Goal: Task Accomplishment & Management: Use online tool/utility

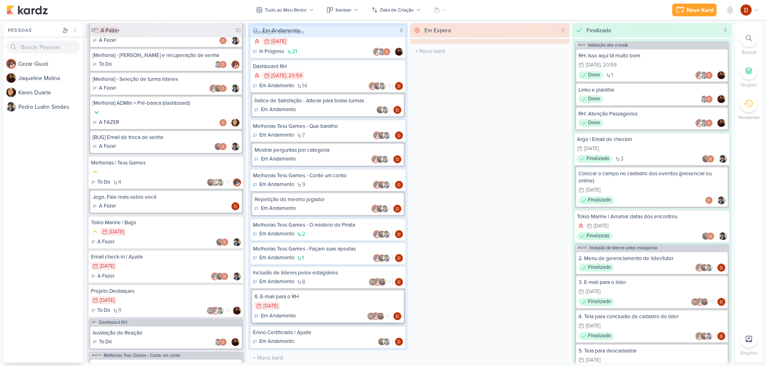
scroll to position [18, 0]
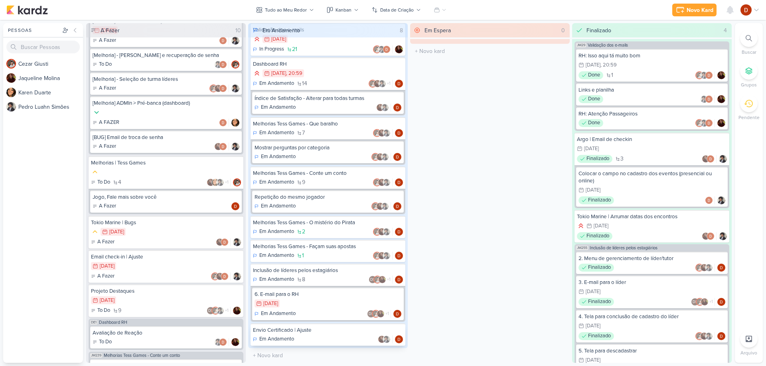
click at [319, 331] on div "Envio Certificado | Ajuste" at bounding box center [328, 330] width 150 height 7
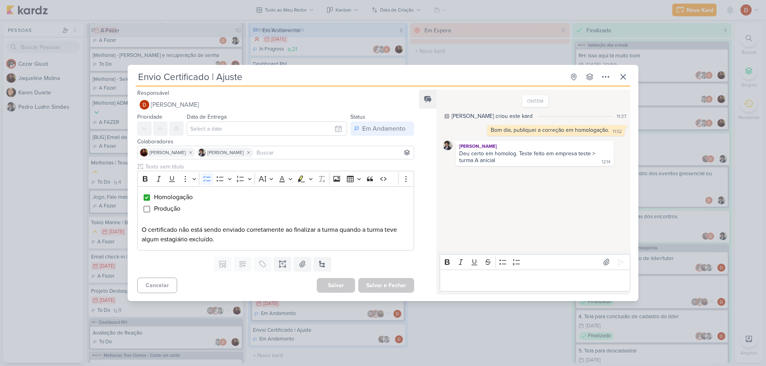
click at [469, 280] on p "Editor editing area: main" at bounding box center [534, 281] width 182 height 10
click at [616, 78] on button at bounding box center [623, 77] width 14 height 14
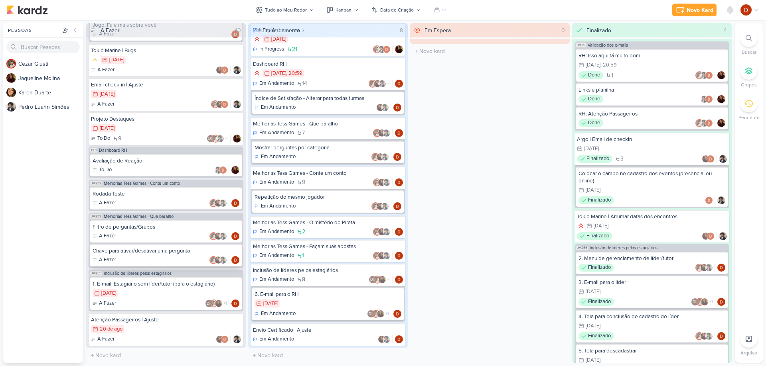
scroll to position [299, 0]
click at [165, 282] on div "1. E-mail: Estagiário sem líder/tutor (para o estagiário)" at bounding box center [165, 284] width 147 height 7
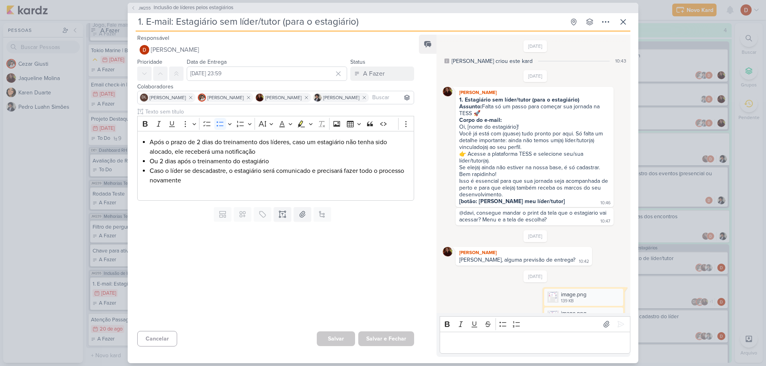
scroll to position [429, 0]
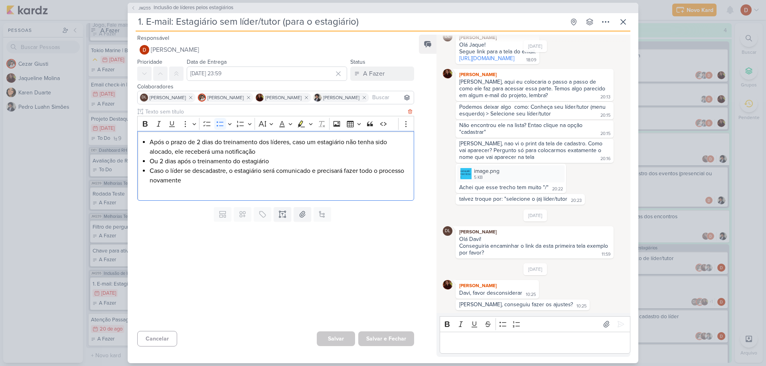
click at [211, 178] on li "Caso o líder se descadastre, o estagiário será comunicado e precisará fazer tod…" at bounding box center [280, 175] width 260 height 19
click at [622, 19] on icon at bounding box center [623, 22] width 10 height 10
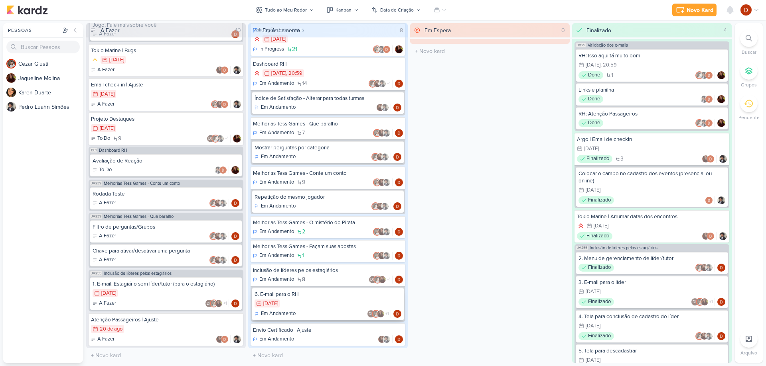
click at [330, 304] on div "5/8 [DATE]" at bounding box center [327, 304] width 147 height 9
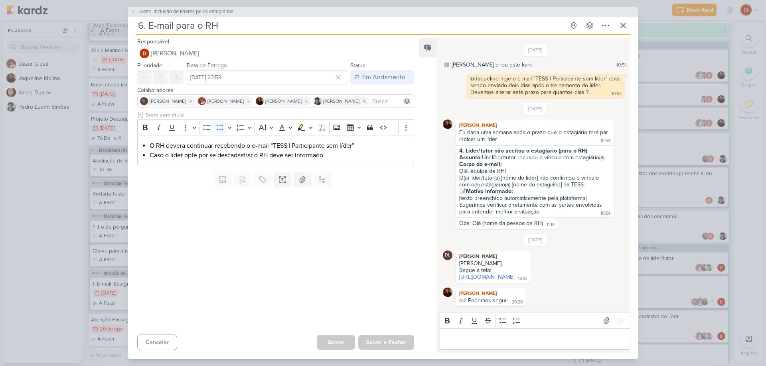
scroll to position [14, 0]
click at [629, 25] on button at bounding box center [623, 25] width 14 height 14
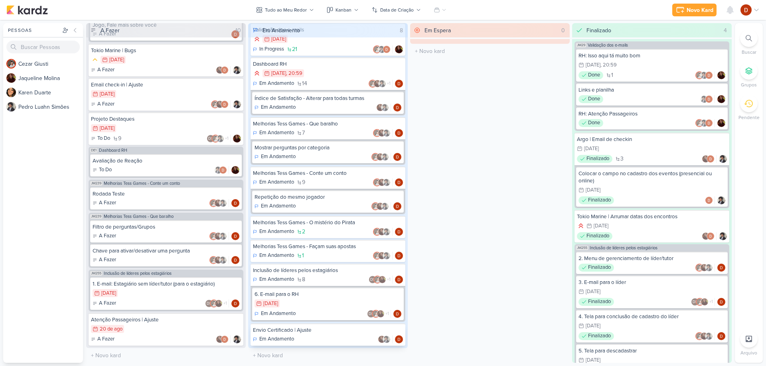
click at [329, 334] on div "Envio Certificado | Ajuste Em Andamento" at bounding box center [327, 335] width 155 height 22
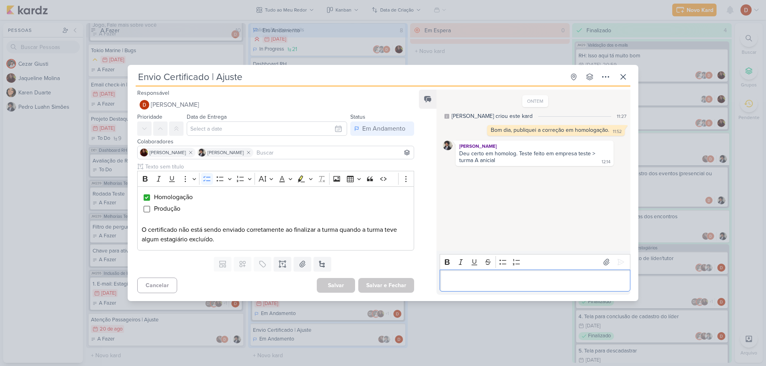
click at [452, 285] on p "Editor editing area: main" at bounding box center [534, 281] width 182 height 10
click at [618, 260] on icon at bounding box center [621, 263] width 6 height 6
click at [533, 191] on div "Boa noite, publicado em produção." at bounding box center [565, 192] width 86 height 7
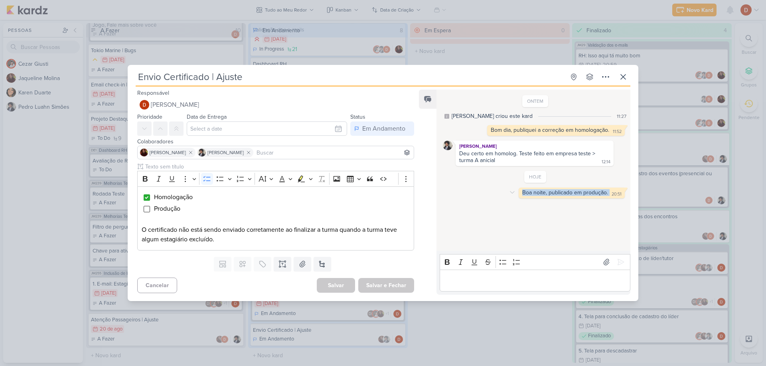
click at [540, 195] on div "Boa noite, publicado em produção." at bounding box center [565, 192] width 86 height 7
click at [621, 79] on icon at bounding box center [623, 77] width 10 height 10
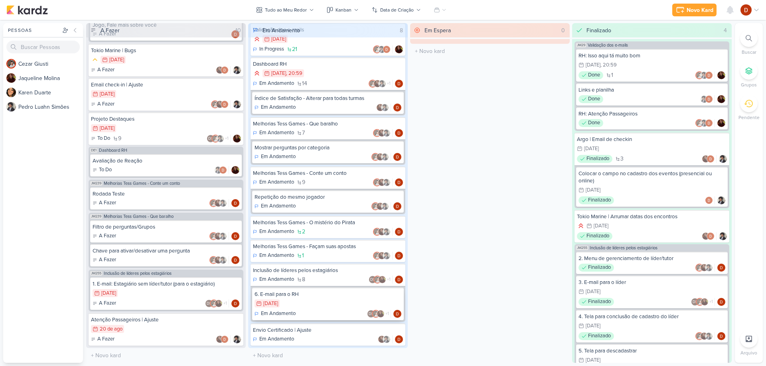
click at [342, 303] on div "5/8 [DATE]" at bounding box center [327, 304] width 147 height 9
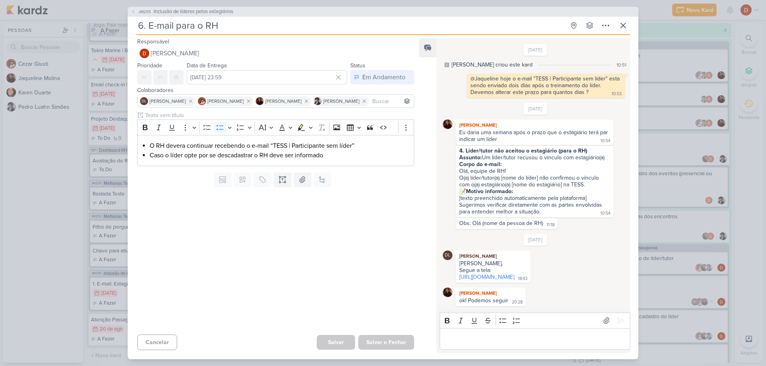
click at [463, 335] on div "Editor editing area: main" at bounding box center [534, 340] width 191 height 22
click at [476, 342] on p "Editor editing area: main" at bounding box center [534, 340] width 182 height 10
click at [146, 135] on div "O RH devera continuar recebendo o e-mail “TESS | Participante sem líder” Caso o…" at bounding box center [275, 150] width 277 height 31
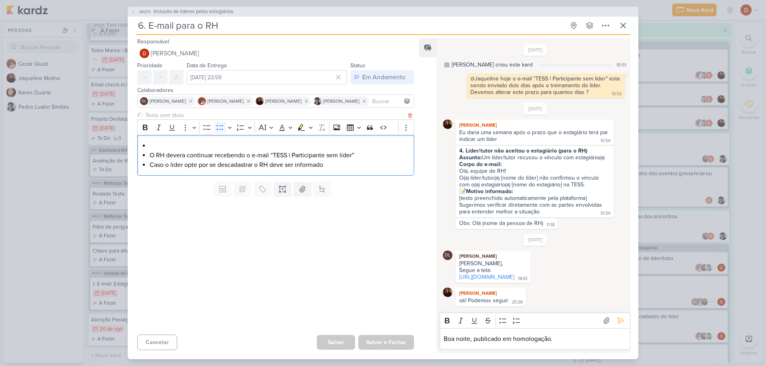
click at [169, 141] on li "Editor editing area: main" at bounding box center [280, 146] width 260 height 10
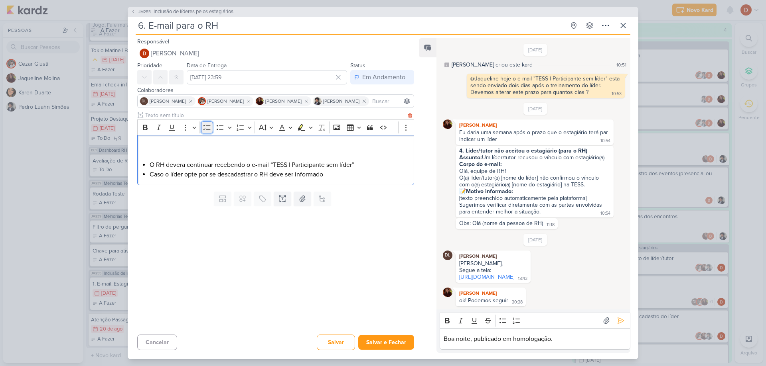
click at [210, 126] on icon "Editor toolbar" at bounding box center [207, 128] width 8 height 8
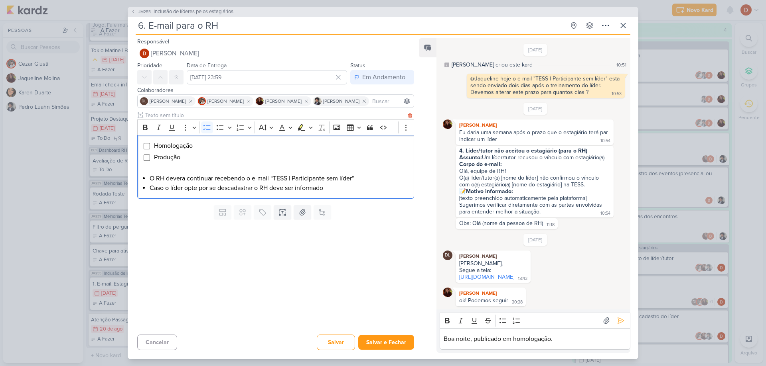
click at [191, 169] on p "Editor editing area: main" at bounding box center [276, 169] width 268 height 10
click at [194, 174] on li "O RH devera continuar recebendo o e-mail “TESS | Participante sem líder”" at bounding box center [280, 179] width 260 height 10
click at [195, 184] on li "Caso o líder opte por se descadastrar o RH deve ser informado" at bounding box center [280, 188] width 260 height 10
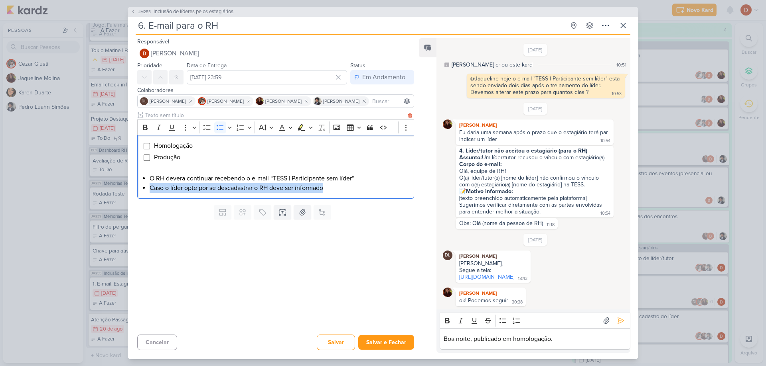
click at [195, 184] on li "Caso o líder opte por se descadastrar o RH deve ser informado" at bounding box center [280, 188] width 260 height 10
click at [201, 168] on p "Editor editing area: main" at bounding box center [276, 169] width 268 height 10
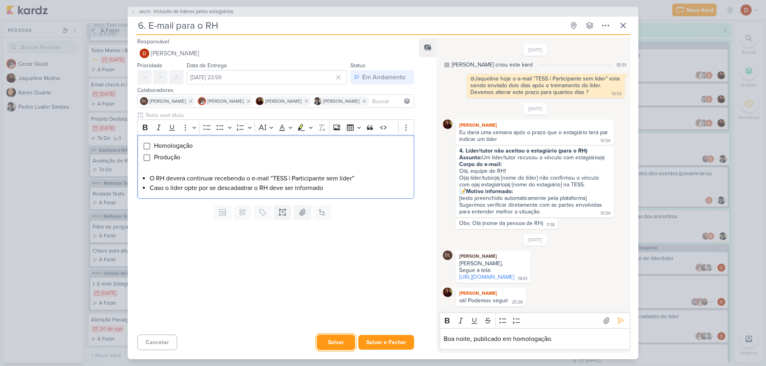
click at [345, 343] on button "Salvar" at bounding box center [336, 343] width 38 height 16
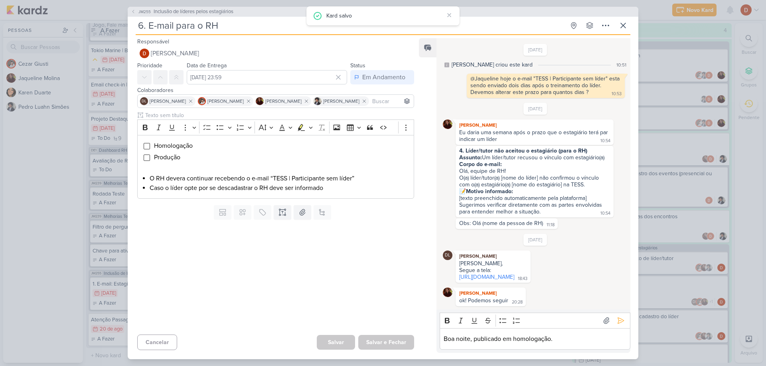
click at [560, 342] on p "Boa noite, publicado em homologação." at bounding box center [534, 340] width 182 height 10
click at [625, 320] on div "Bold Italic Underline Strikethrough Bulleted List Numbered List" at bounding box center [534, 321] width 191 height 16
click at [622, 323] on button at bounding box center [620, 321] width 13 height 13
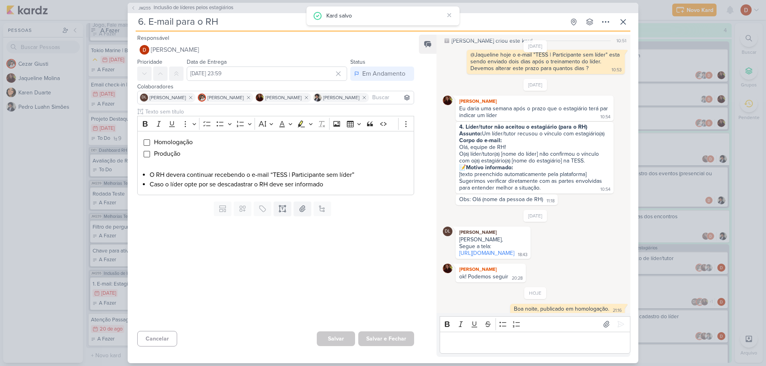
scroll to position [0, 0]
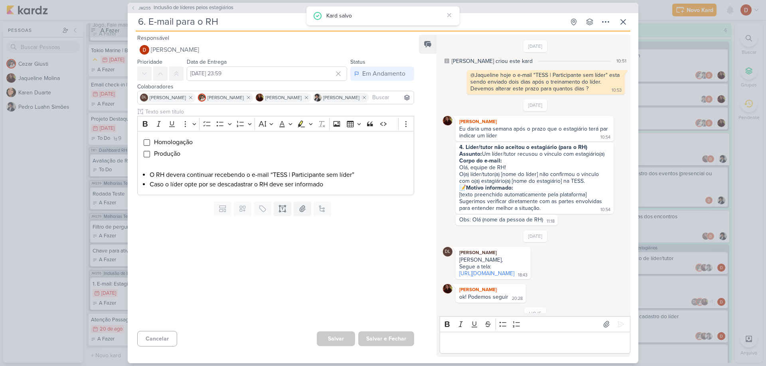
click at [510, 131] on div "Eu daria uma semana após o prazo que o estagiário terá par indicar um líder" at bounding box center [534, 133] width 150 height 14
click at [508, 136] on div "Eu daria uma semana após o prazo que o estagiário terá par indicar um líder 10:…" at bounding box center [534, 133] width 155 height 14
drag, startPoint x: 491, startPoint y: 129, endPoint x: 521, endPoint y: 130, distance: 29.5
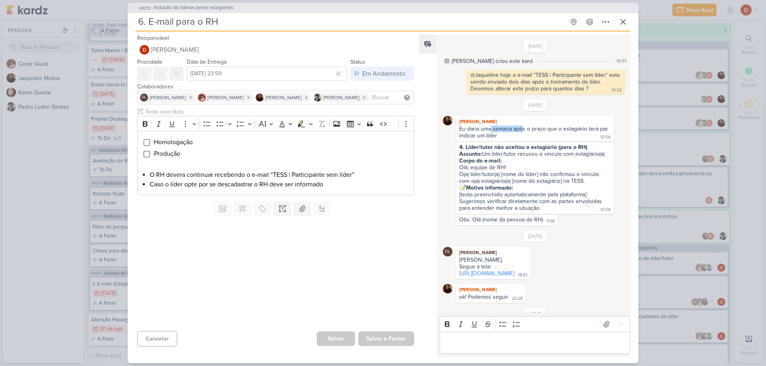
click at [521, 130] on div "Eu daria uma semana após o prazo que o estagiário terá par indicar um líder" at bounding box center [534, 133] width 150 height 14
drag, startPoint x: 516, startPoint y: 137, endPoint x: 507, endPoint y: 132, distance: 10.2
click at [507, 132] on div "Eu daria uma semana após o prazo que o estagiário terá par indicar um líder 10:…" at bounding box center [534, 133] width 155 height 14
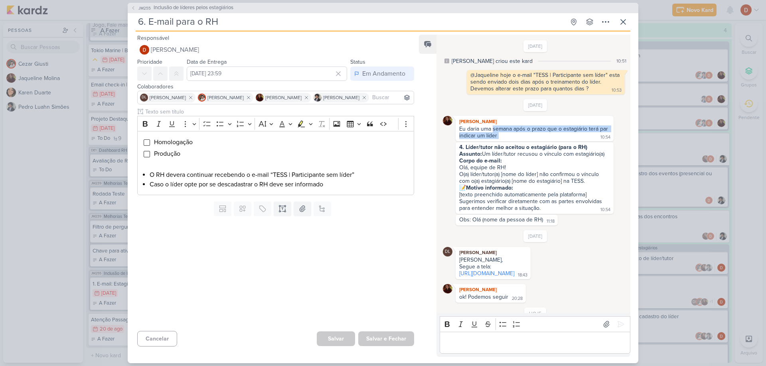
drag, startPoint x: 502, startPoint y: 140, endPoint x: 492, endPoint y: 128, distance: 15.6
click at [492, 128] on div "Eu daria uma semana após o prazo que o estagiário terá par indicar um líder 10:…" at bounding box center [534, 133] width 155 height 14
click at [492, 128] on div "Eu daria uma semana após o prazo que o estagiário terá par indicar um líder" at bounding box center [534, 133] width 150 height 14
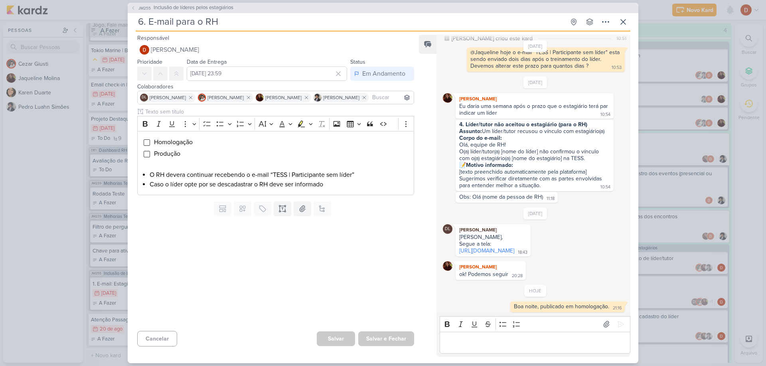
scroll to position [46, 0]
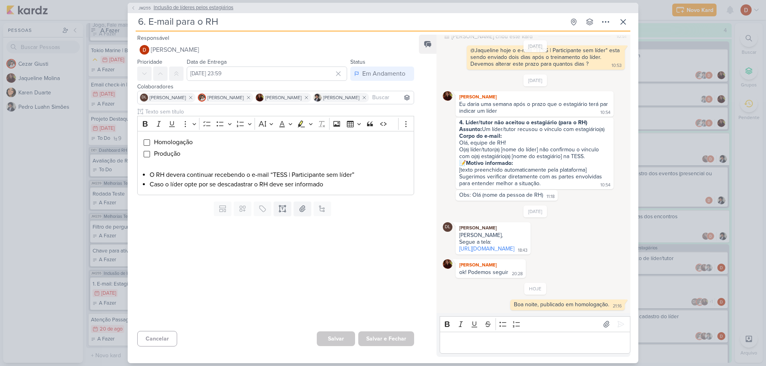
click at [134, 6] on icon at bounding box center [133, 8] width 5 height 5
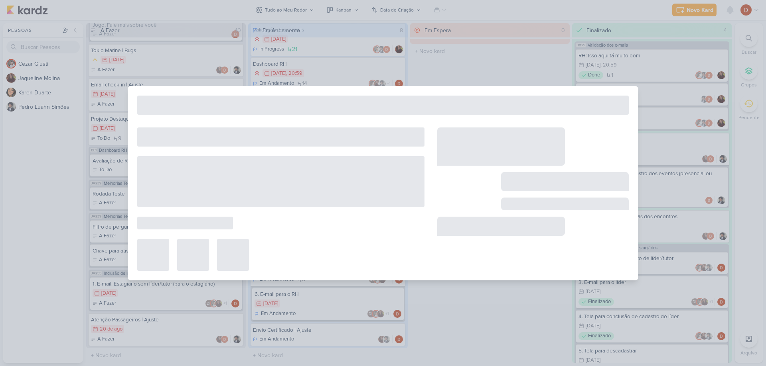
type input "Inclusão de líderes pelos estagiários"
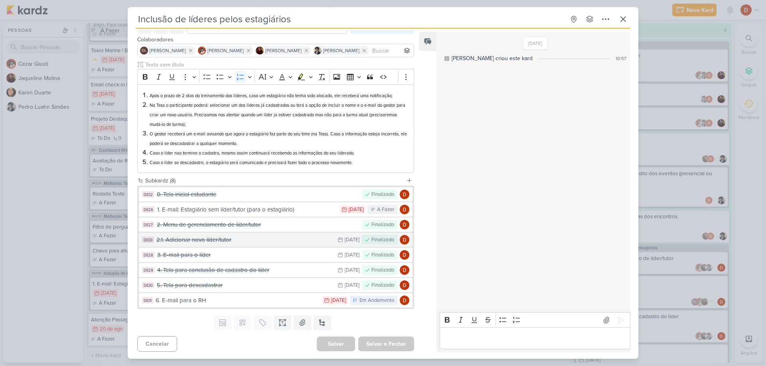
scroll to position [45, 0]
click at [623, 17] on icon at bounding box center [623, 19] width 10 height 10
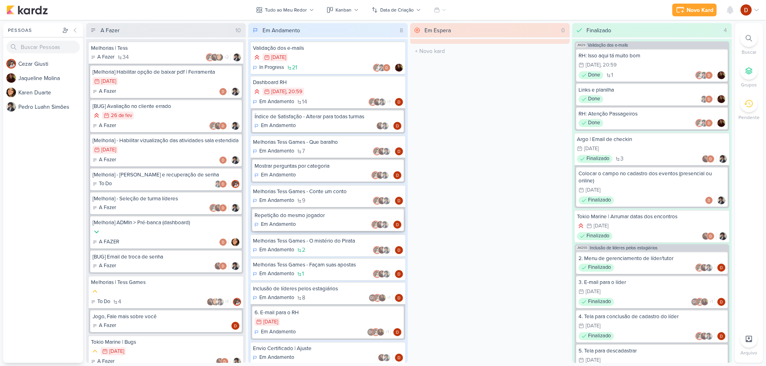
scroll to position [18, 0]
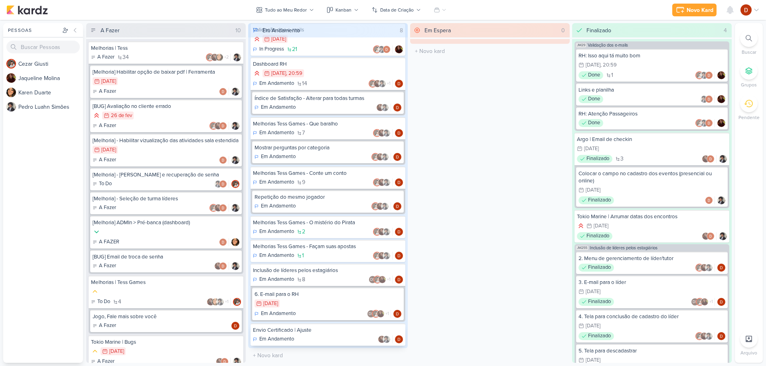
click at [343, 331] on div "Envio Certificado | Ajuste" at bounding box center [328, 330] width 150 height 7
click at [321, 303] on div "5/8 [DATE]" at bounding box center [327, 304] width 147 height 9
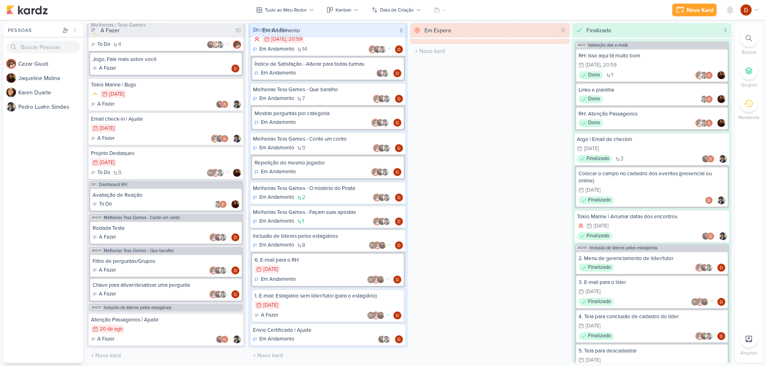
scroll to position [256, 0]
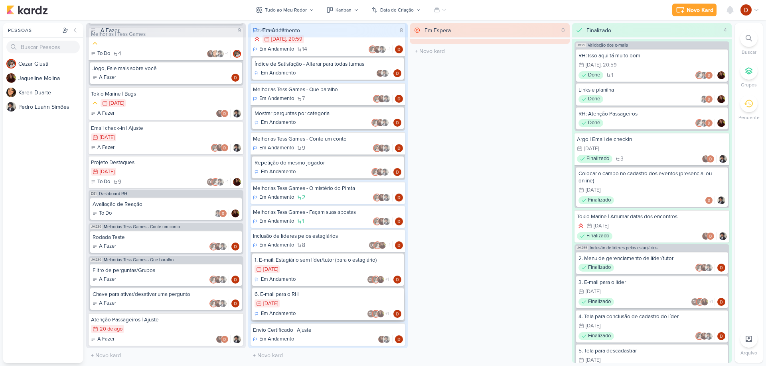
click at [345, 299] on div "6. E-mail para o RH 5/8 [DATE] Em Andamento DL +1" at bounding box center [328, 304] width 152 height 33
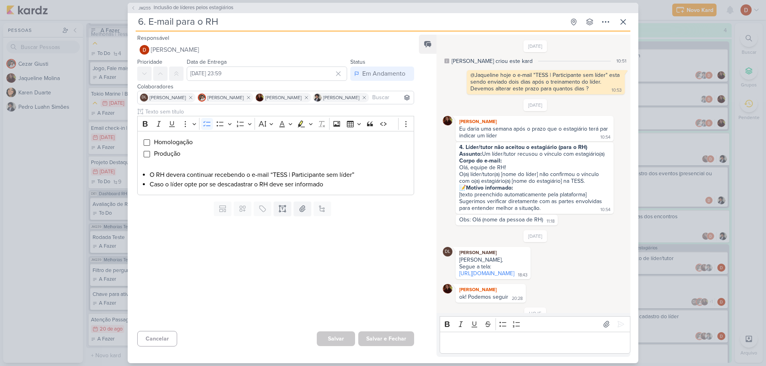
scroll to position [46, 0]
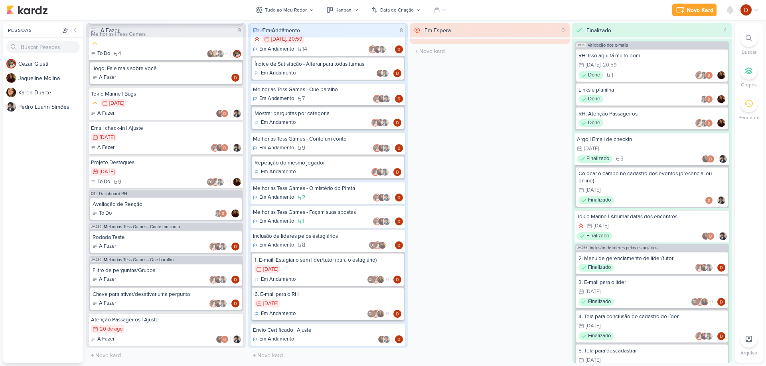
click at [331, 321] on div "Inclusão de líderes pelos estagiários Em Andamento 8 DL +1" at bounding box center [327, 276] width 155 height 92
click at [331, 331] on div "Envio Certificado | Ajuste" at bounding box center [328, 330] width 150 height 7
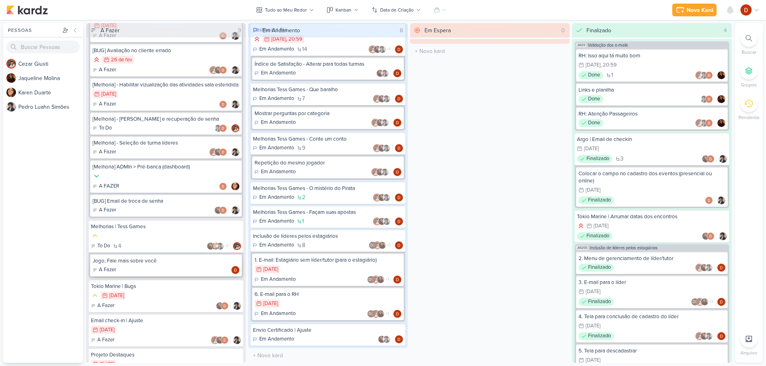
scroll to position [0, 0]
